Goal: Information Seeking & Learning: Check status

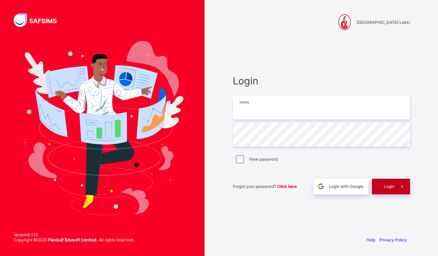
type input "**********"
click at [389, 183] on div "Login" at bounding box center [391, 187] width 38 height 16
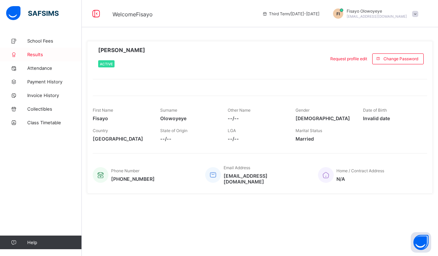
click at [44, 57] on link "Results" at bounding box center [41, 55] width 82 height 14
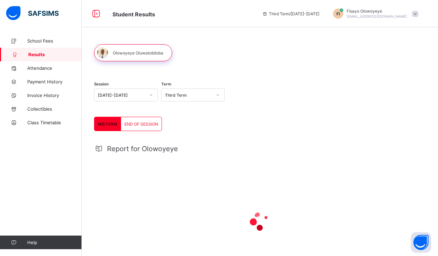
click at [143, 127] on div "END OF SESSION" at bounding box center [141, 124] width 41 height 14
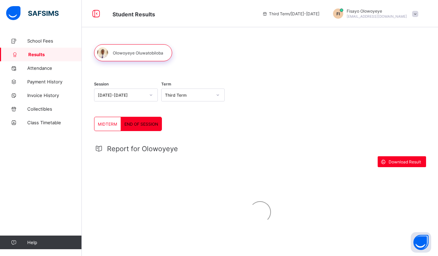
scroll to position [15, 0]
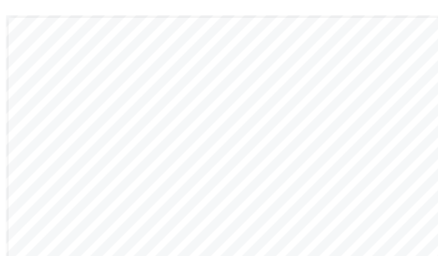
scroll to position [188, 0]
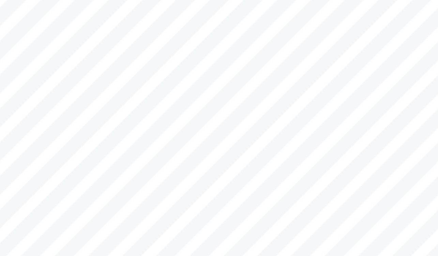
click at [229, 93] on span "81.5" at bounding box center [229, 92] width 5 height 2
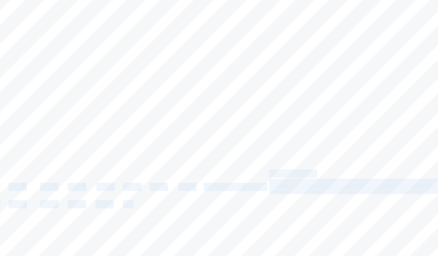
drag, startPoint x: 226, startPoint y: 105, endPoint x: 230, endPoint y: 105, distance: 4.1
click at [230, 105] on div "Page 1 Powered by Flexisaf Edusoft Limited | [URL][DOMAIN_NAME] SENIOR SCHOOL E…" at bounding box center [260, 114] width 287 height 203
click at [230, 105] on span "80.5" at bounding box center [229, 105] width 5 height 2
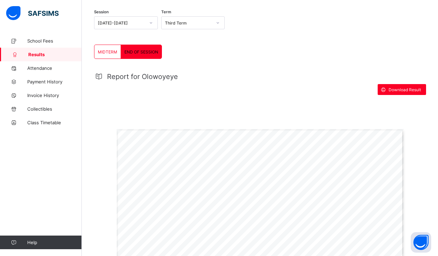
scroll to position [0, 0]
